Goal: Information Seeking & Learning: Learn about a topic

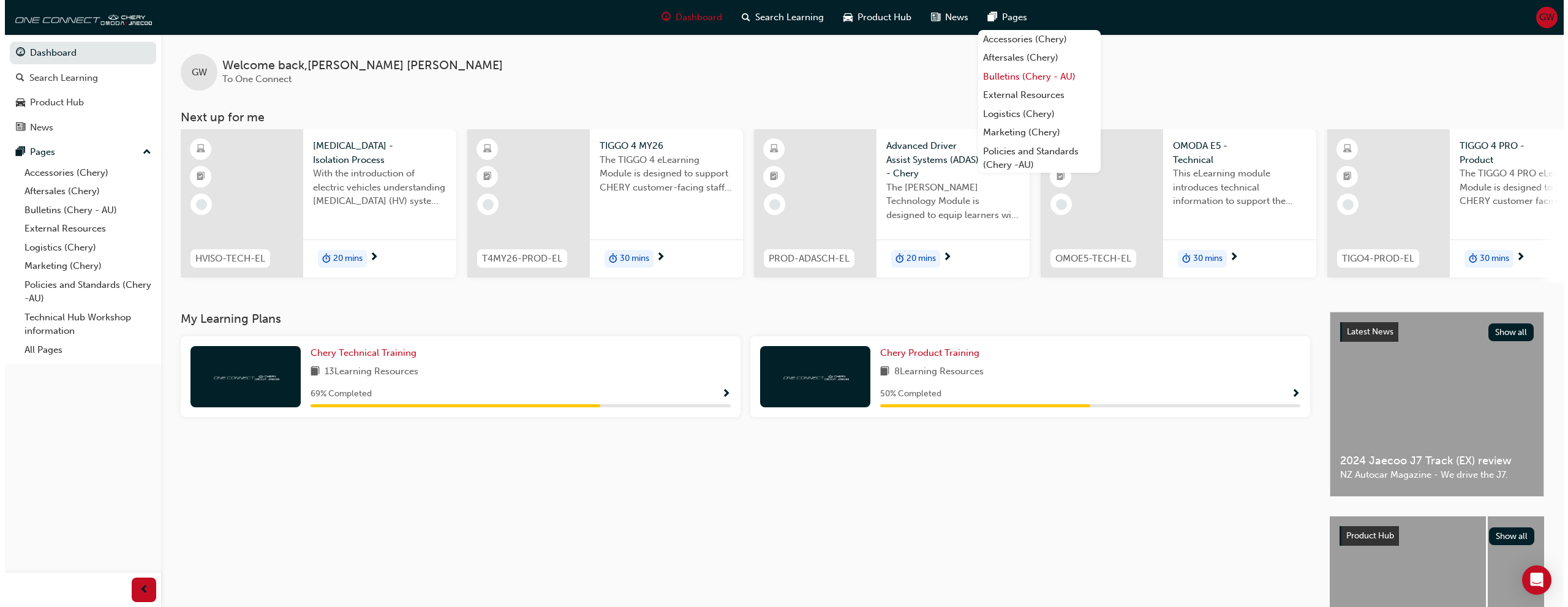
scroll to position [53, 0]
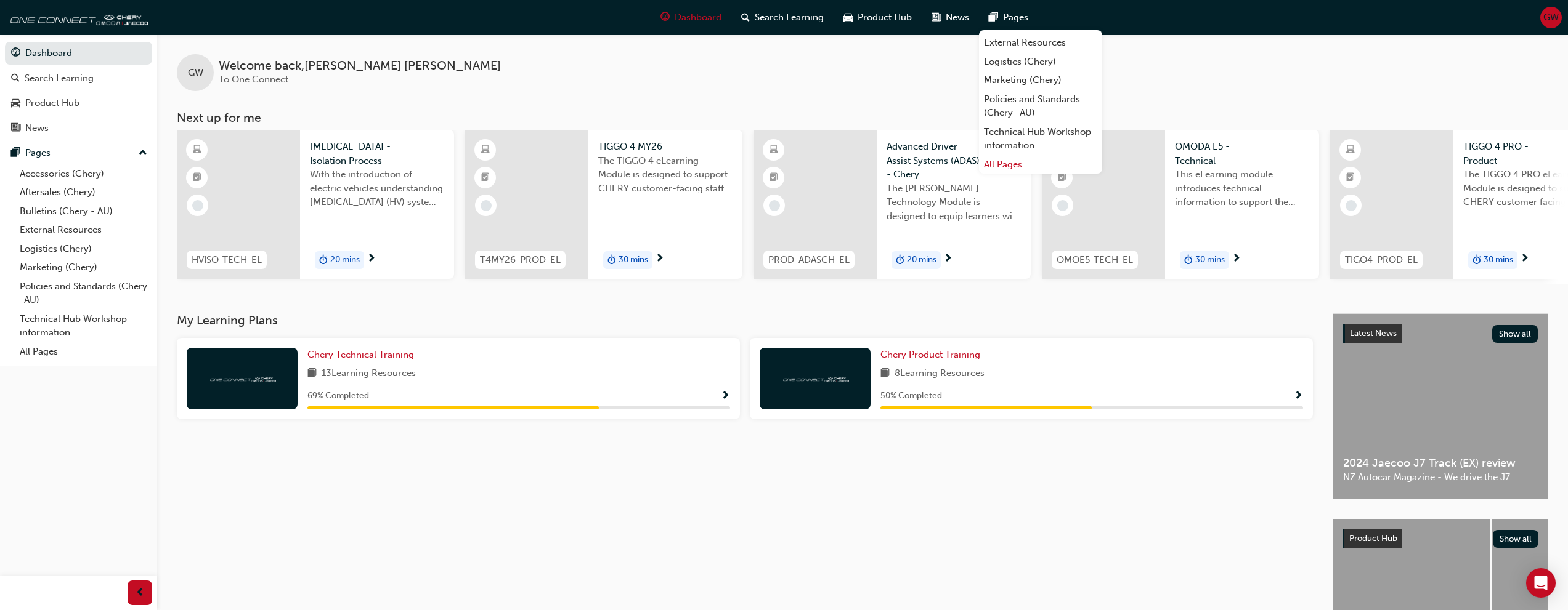
click at [1058, 163] on link "All Pages" at bounding box center [1040, 164] width 123 height 19
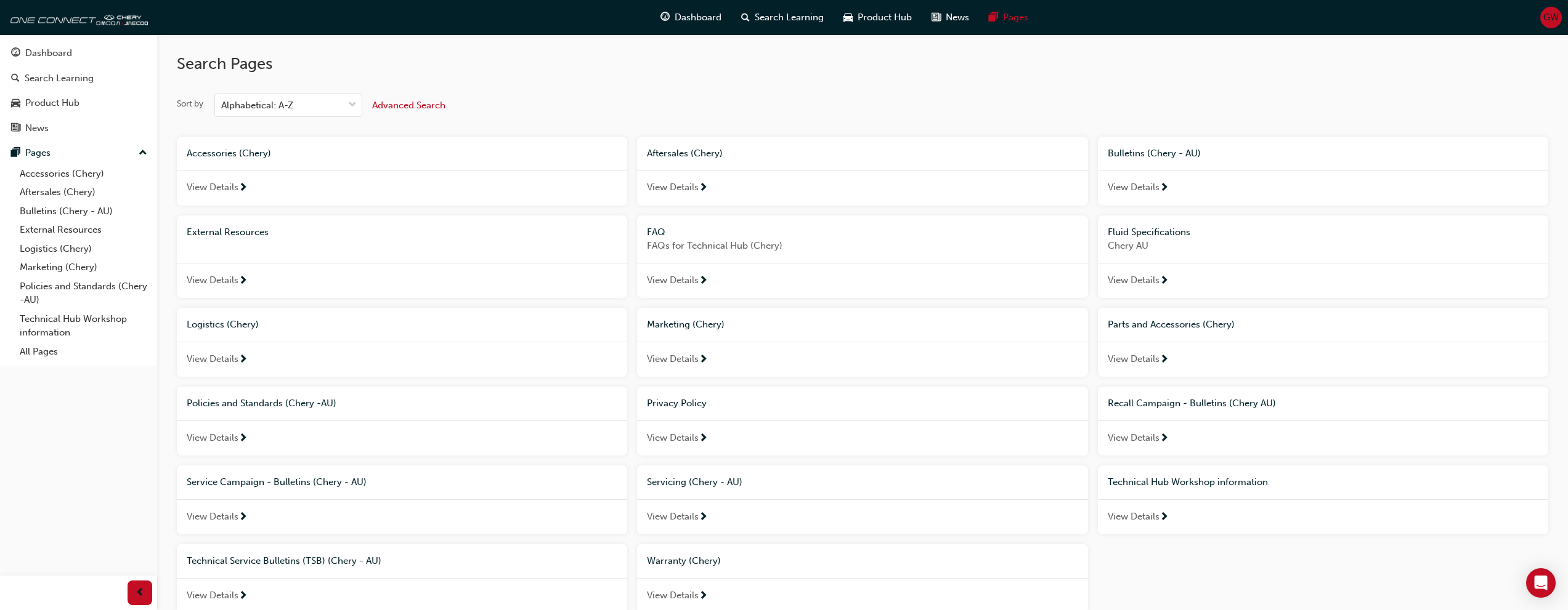
click at [233, 283] on span "View Details" at bounding box center [212, 280] width 51 height 14
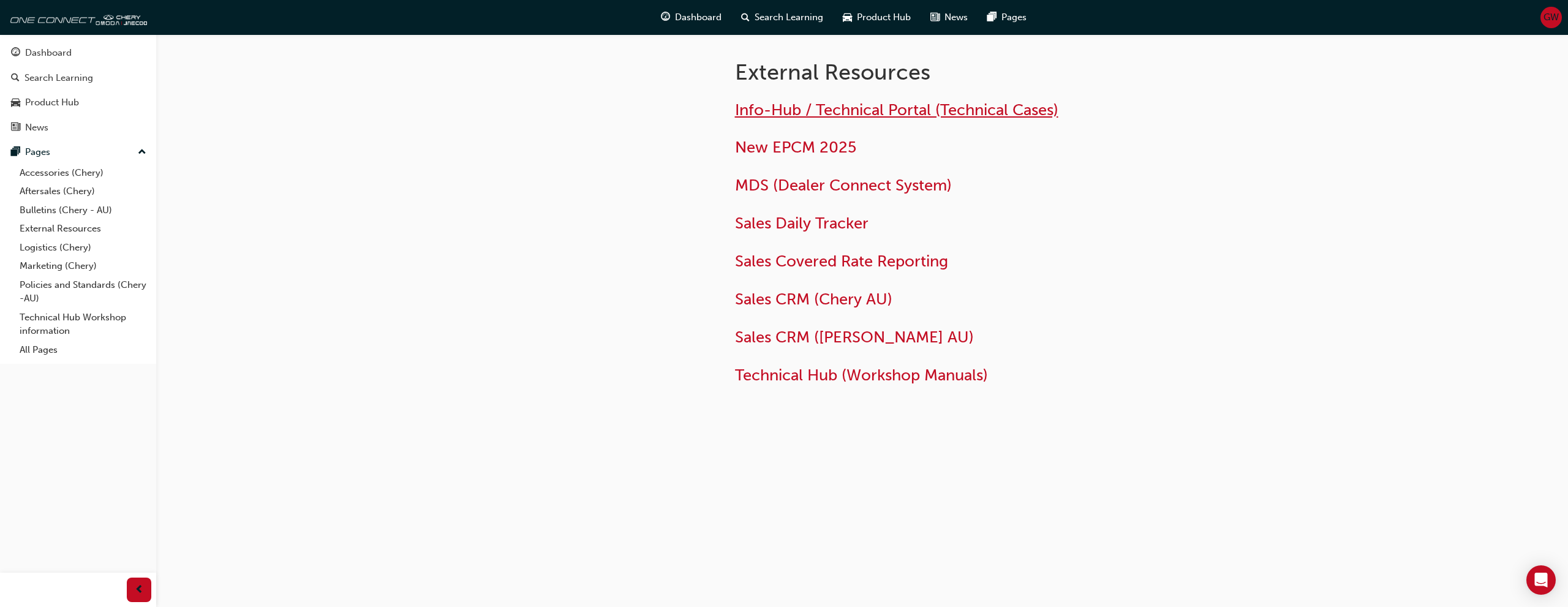
click at [921, 110] on span "Info-Hub / Technical Portal (Technical Cases)" at bounding box center [897, 109] width 323 height 19
click at [818, 143] on span "New EPCM 2025" at bounding box center [796, 147] width 122 height 19
